Goal: Communication & Community: Answer question/provide support

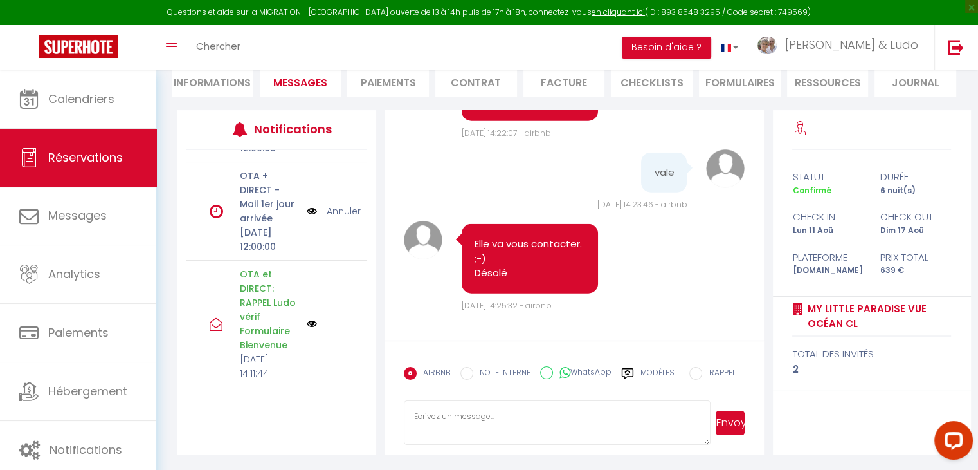
scroll to position [310, 0]
click at [659, 371] on label "Modèles" at bounding box center [658, 378] width 34 height 23
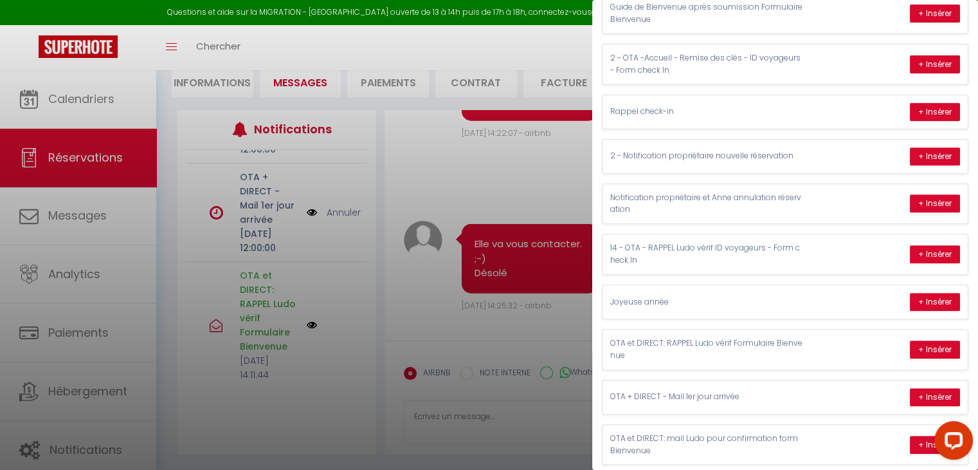
scroll to position [475, 0]
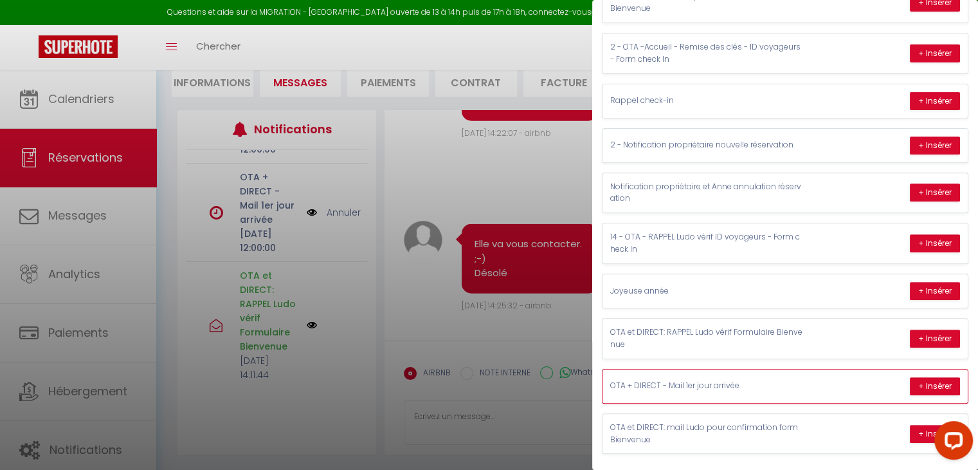
click at [772, 380] on p "OTA + DIRECT - Mail 1er jour arrivée" at bounding box center [707, 386] width 193 height 12
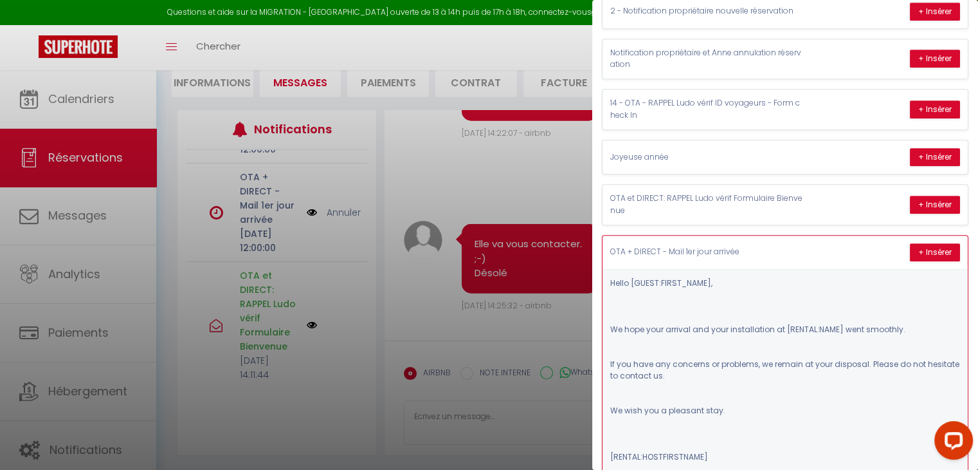
scroll to position [688, 0]
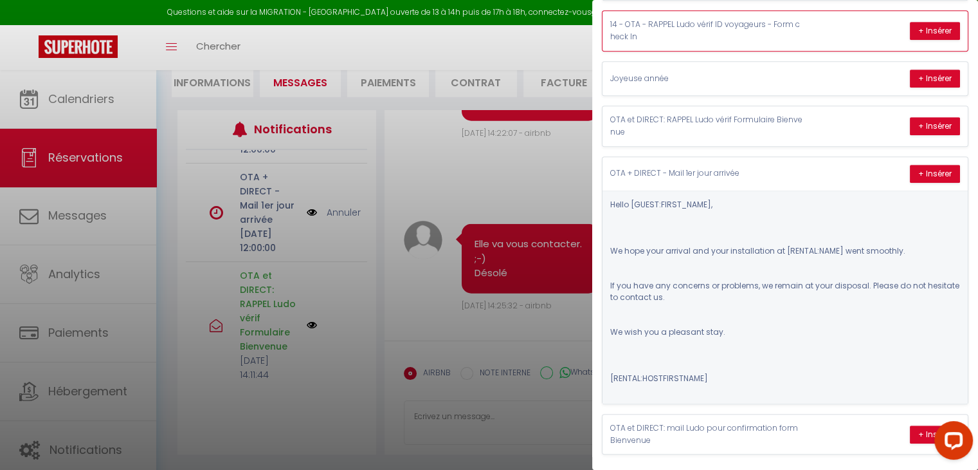
drag, startPoint x: 612, startPoint y: 157, endPoint x: 713, endPoint y: 212, distance: 114.3
click at [713, 212] on div "OTA + DIRECT - Mail 1er jour arrivée + Insérer Hello [GUEST:FIRST_NAME]​, We ho…" at bounding box center [785, 280] width 367 height 248
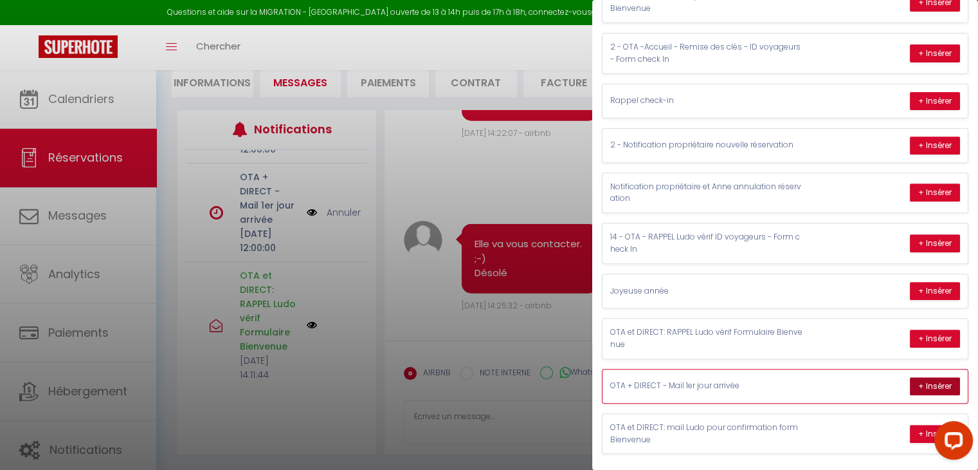
click at [917, 377] on button "+ Insérer" at bounding box center [935, 386] width 50 height 18
type textarea "Hello [PERSON_NAME][DATE], We hope your arrival and your installation at My [GE…"
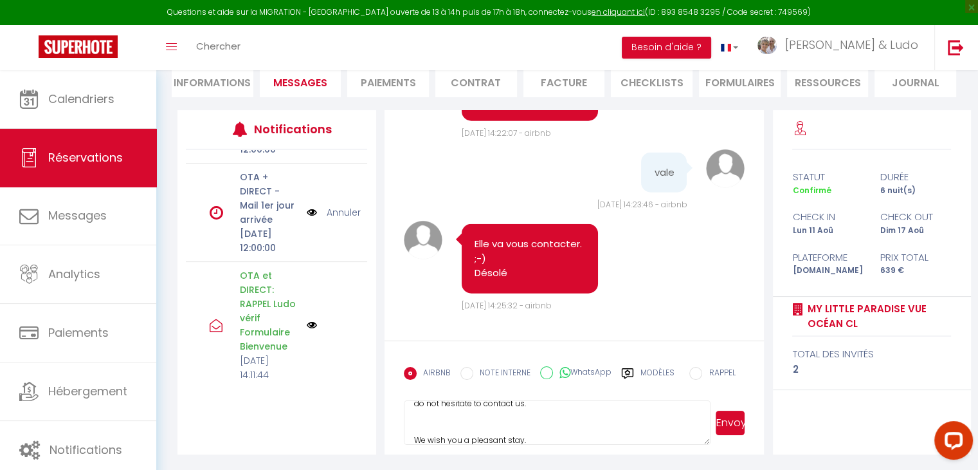
scroll to position [218, 0]
drag, startPoint x: 411, startPoint y: 416, endPoint x: 511, endPoint y: 477, distance: 117.3
click at [511, 342] on html "Questions et aide sur la MIGRATION - [GEOGRAPHIC_DATA] ouverte de 13 à 14h puis…" at bounding box center [489, 107] width 978 height 470
click at [447, 418] on textarea at bounding box center [558, 422] width 308 height 45
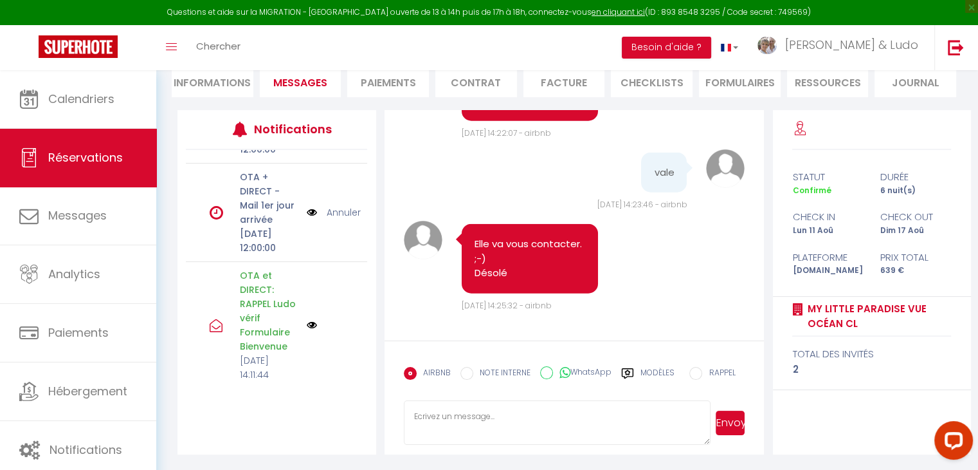
paste textarea "Bonjour [PERSON_NAME][DATE], Nous espérons que votre arrivée et votre installat…"
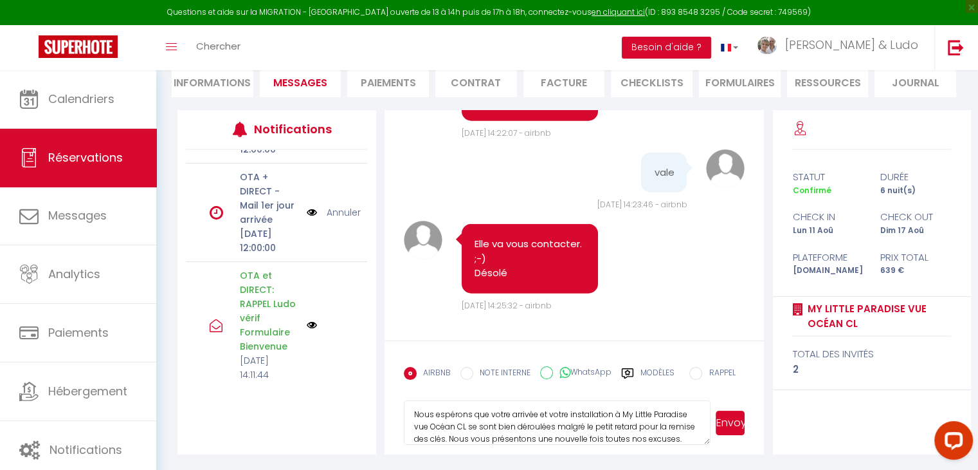
scroll to position [51, 0]
click at [631, 425] on textarea "Bonjour [PERSON_NAME][DATE], Nous espérons que votre arrivée et votre installat…" at bounding box center [558, 422] width 308 height 45
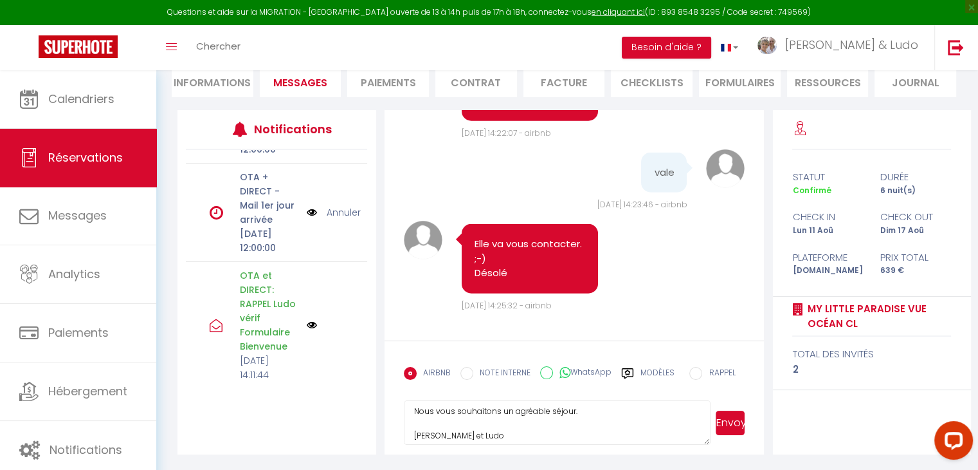
scroll to position [131, 0]
type textarea "Bonjour [PERSON_NAME][DATE], Nous espérons que votre arrivée et votre installat…"
click at [739, 421] on button "Envoyer" at bounding box center [730, 422] width 29 height 24
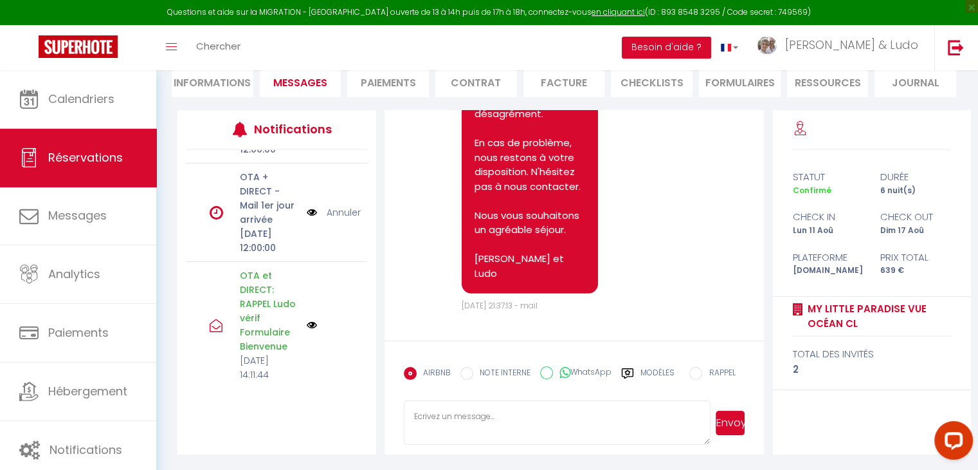
scroll to position [3875, 0]
click at [336, 219] on link "Annuler" at bounding box center [344, 212] width 34 height 14
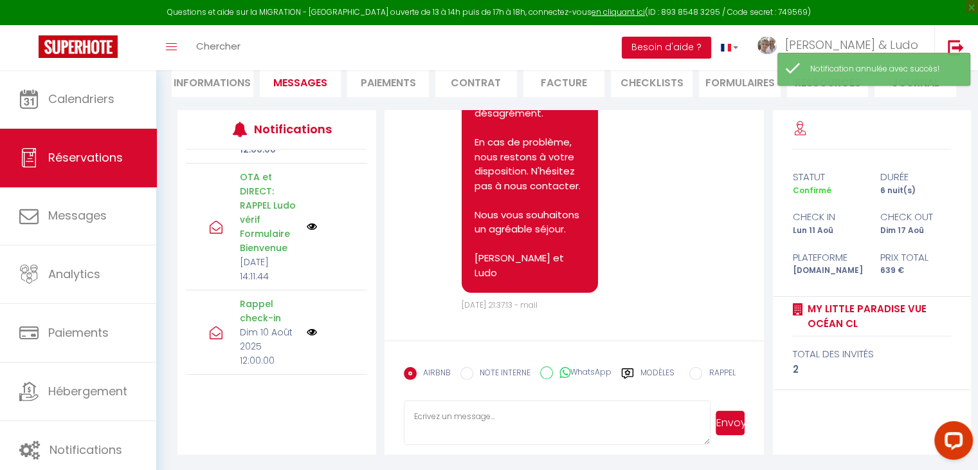
scroll to position [4238, 0]
